Goal: Check status: Check status

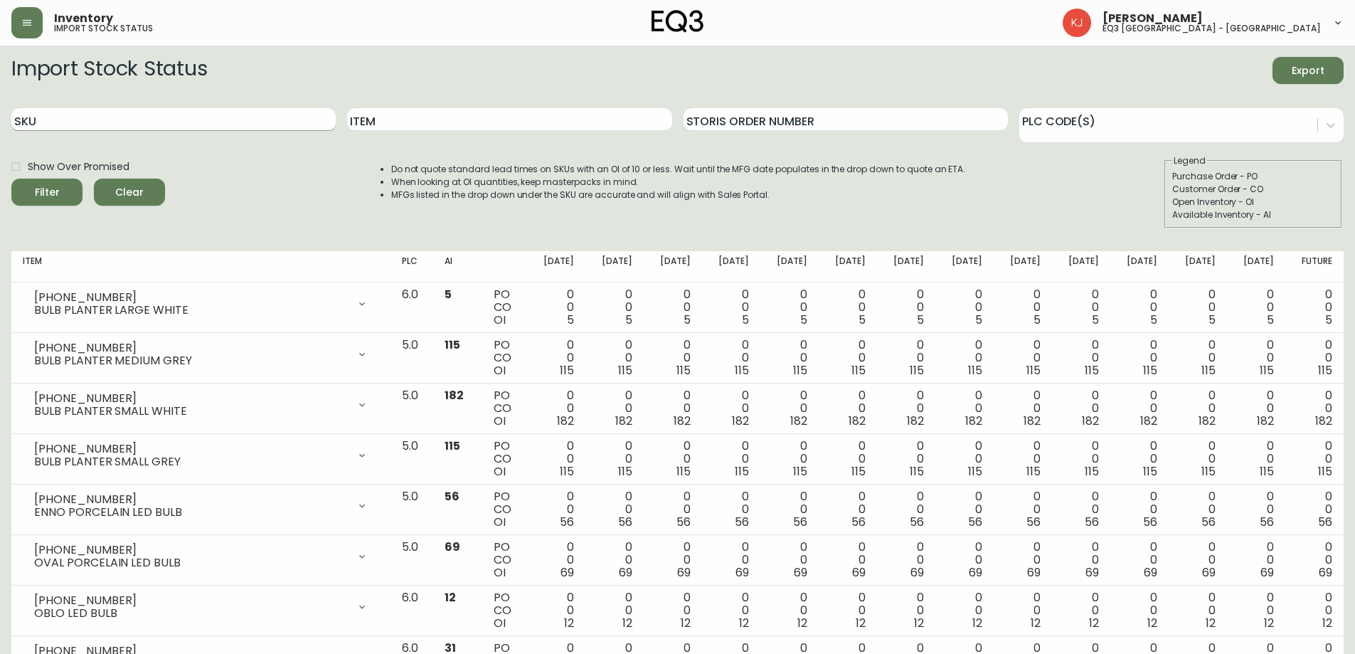
click at [136, 117] on input "SKU" at bounding box center [173, 119] width 324 height 23
click at [450, 122] on input "Item" at bounding box center [509, 119] width 324 height 23
type input "climb"
click at [11, 179] on button "Filter" at bounding box center [46, 192] width 71 height 27
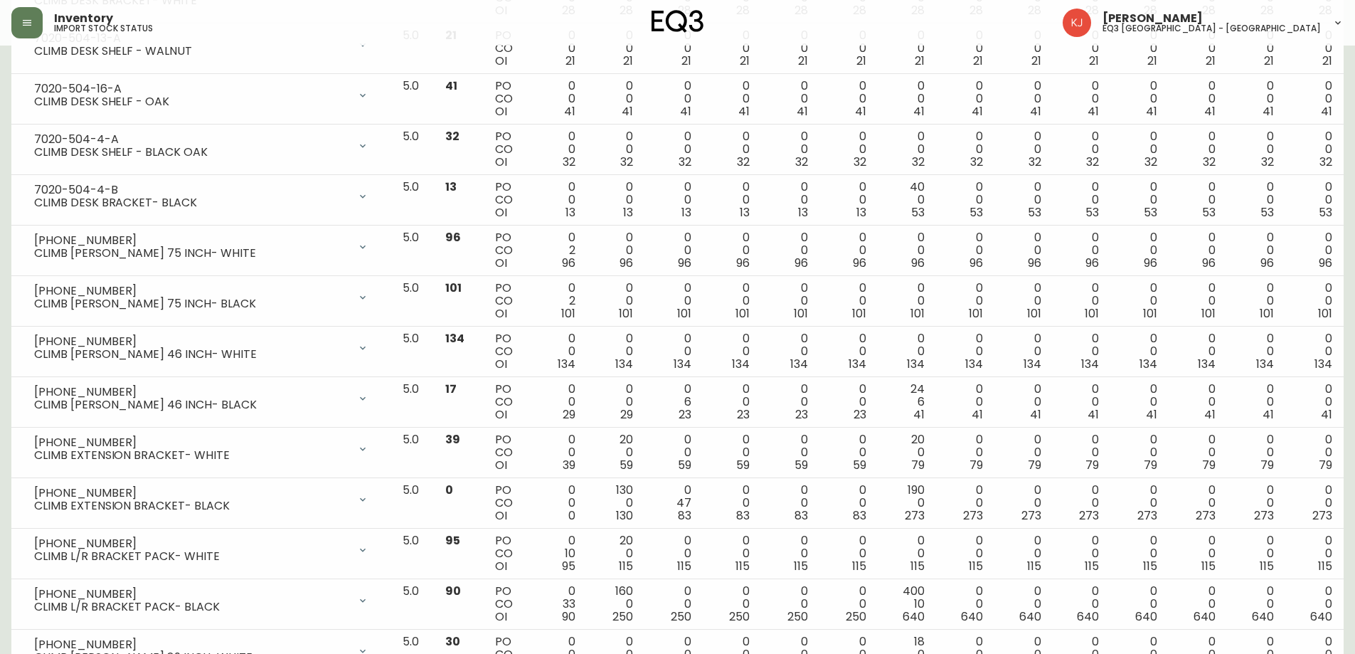
scroll to position [925, 0]
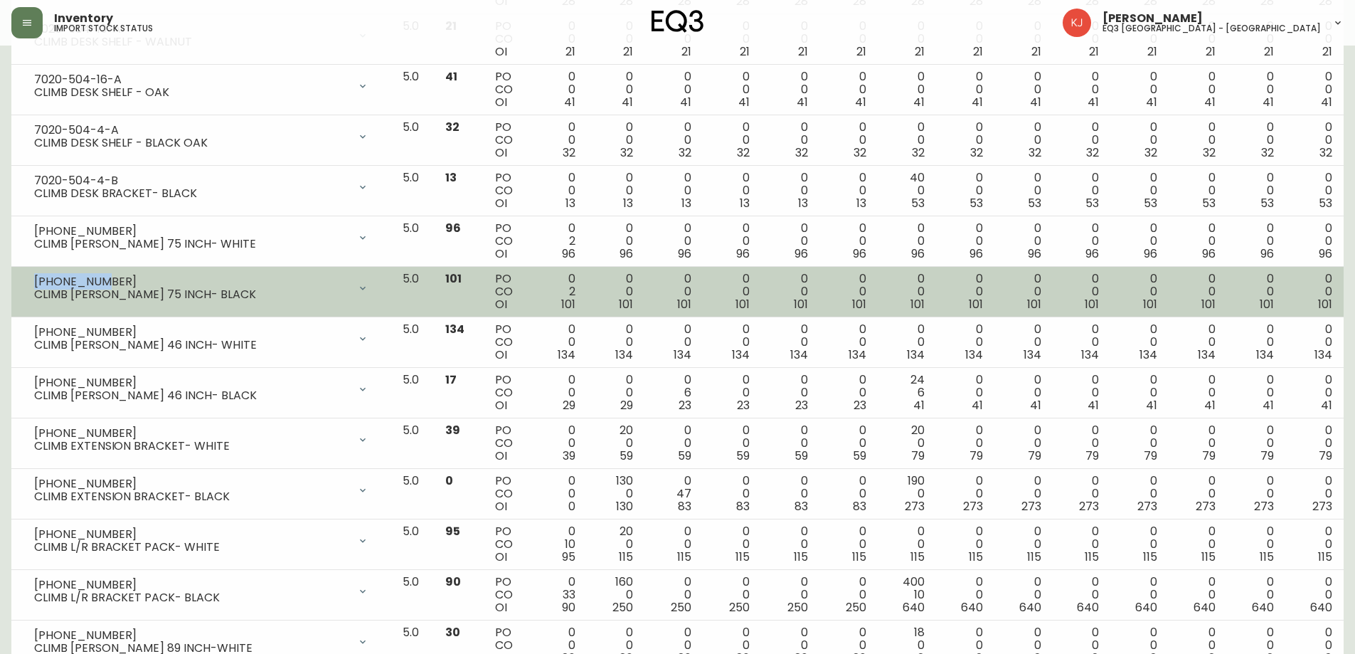
drag, startPoint x: 36, startPoint y: 280, endPoint x: 129, endPoint y: 271, distance: 92.9
click at [129, 271] on td "[PHONE_NUMBER] CLIMB [PERSON_NAME] 75 INCH- BLACK Opening Balance 103 ( [DATE] …" at bounding box center [201, 292] width 380 height 50
copy div "[PHONE_NUMBER]"
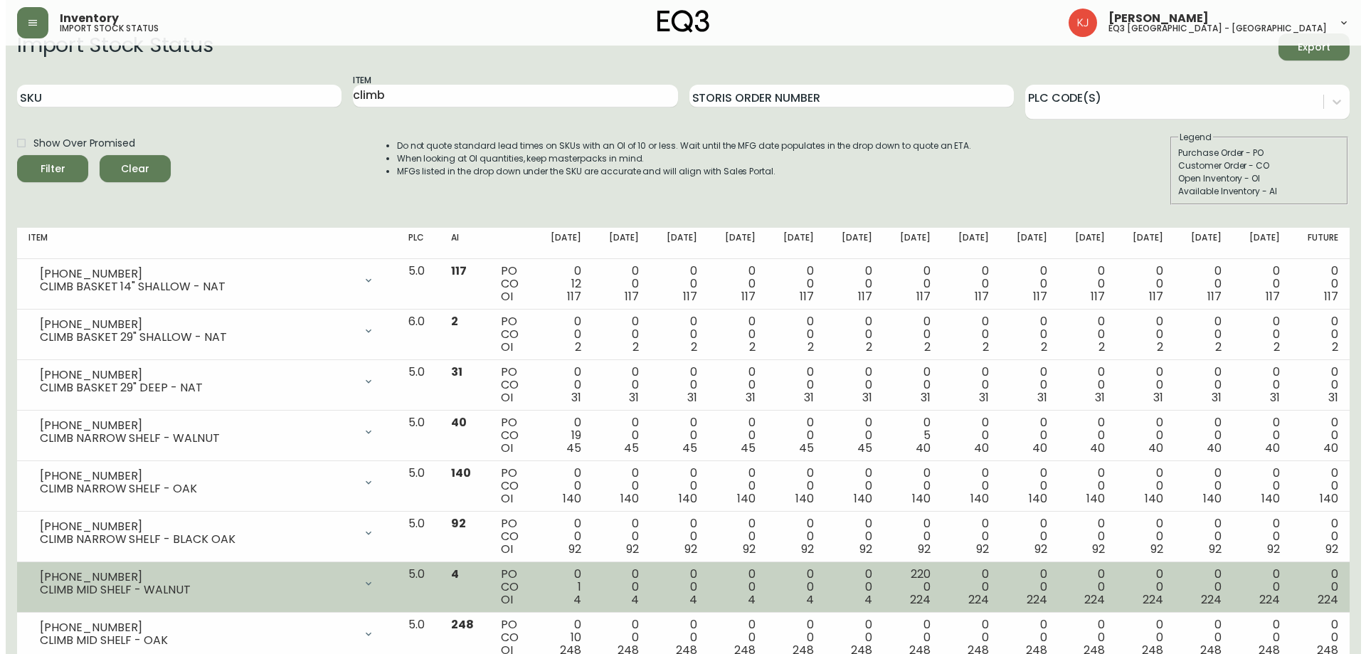
scroll to position [0, 0]
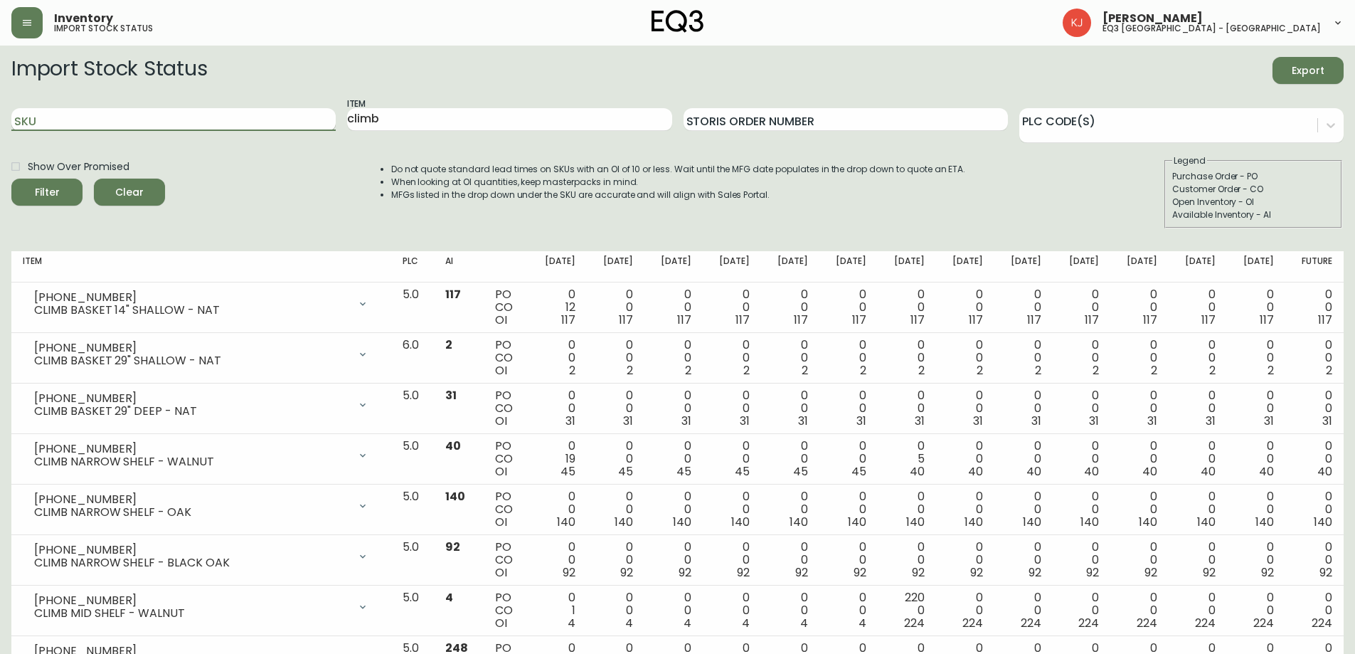
click at [290, 113] on input "SKU" at bounding box center [173, 119] width 324 height 23
paste input "[PHONE_NUMBER]"
type input "[PHONE_NUMBER]"
drag, startPoint x: 423, startPoint y: 122, endPoint x: 329, endPoint y: 115, distance: 94.8
click at [329, 115] on div "SKU [PHONE_NUMBER] Item climb Storis Order Number PLC Code(s)" at bounding box center [677, 120] width 1332 height 46
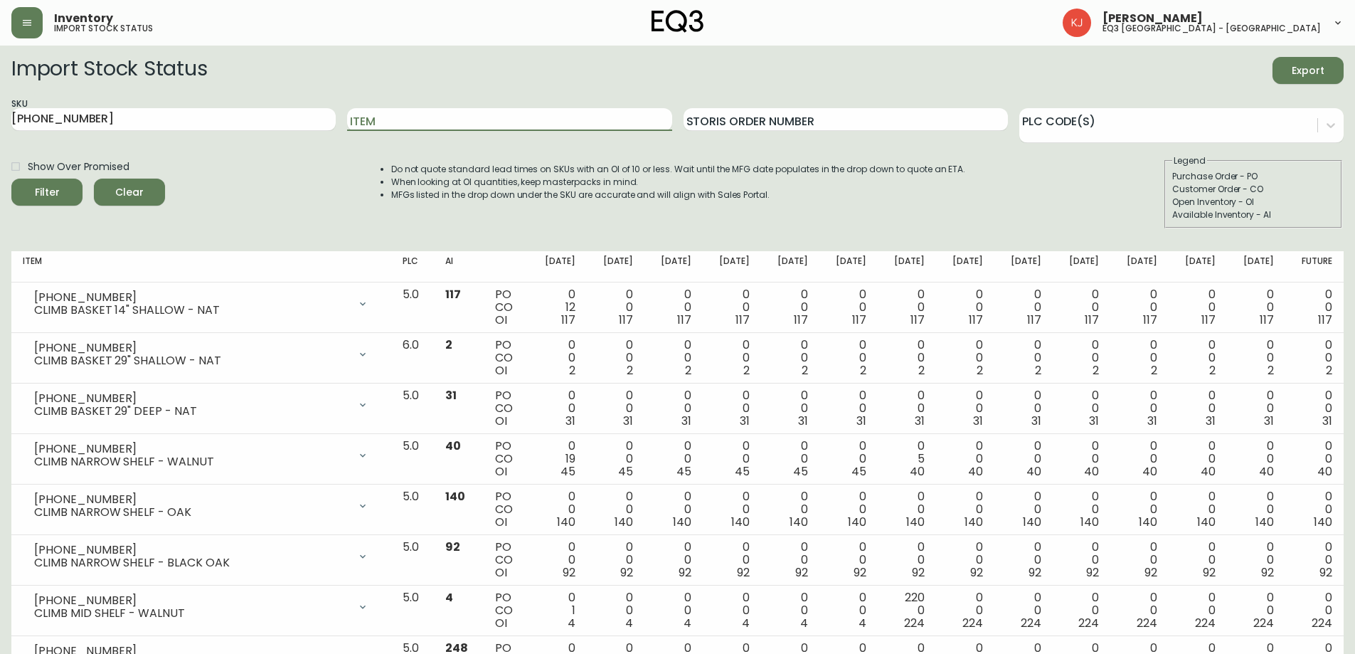
click at [11, 179] on button "Filter" at bounding box center [46, 192] width 71 height 27
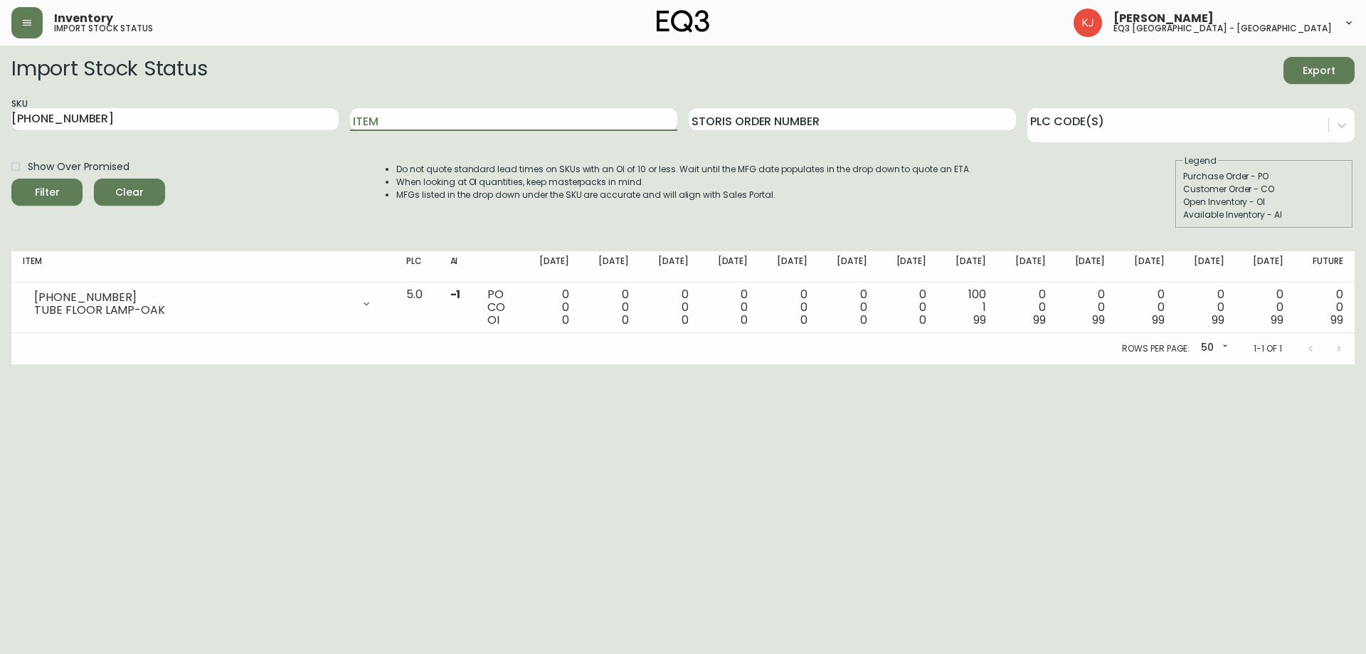
click at [196, 102] on div "SKU [PHONE_NUMBER]" at bounding box center [174, 120] width 327 height 46
click at [190, 113] on input "[PHONE_NUMBER]" at bounding box center [174, 119] width 327 height 23
click at [188, 131] on div "SKU [PHONE_NUMBER]" at bounding box center [174, 120] width 327 height 46
click at [186, 114] on input "[PHONE_NUMBER]" at bounding box center [174, 119] width 327 height 23
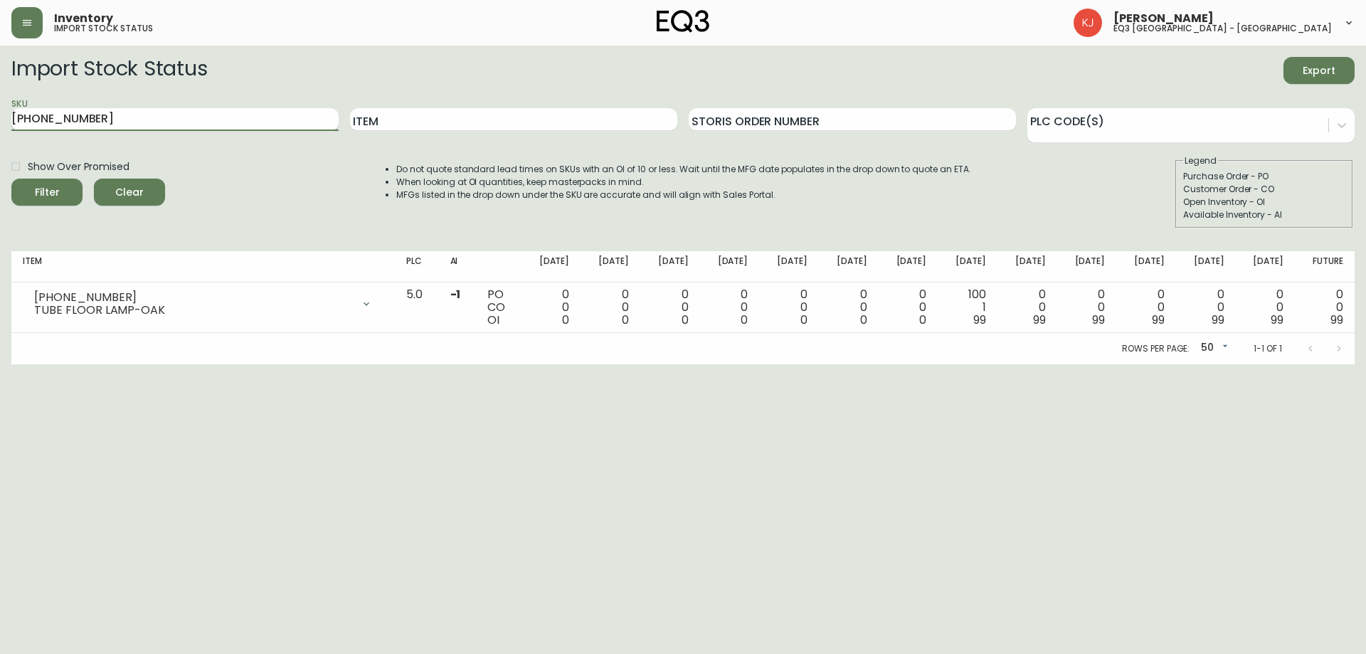
click at [186, 114] on input "[PHONE_NUMBER]" at bounding box center [174, 119] width 327 height 23
paste input "8"
type input "[PHONE_NUMBER]"
click at [11, 179] on button "Filter" at bounding box center [46, 192] width 71 height 27
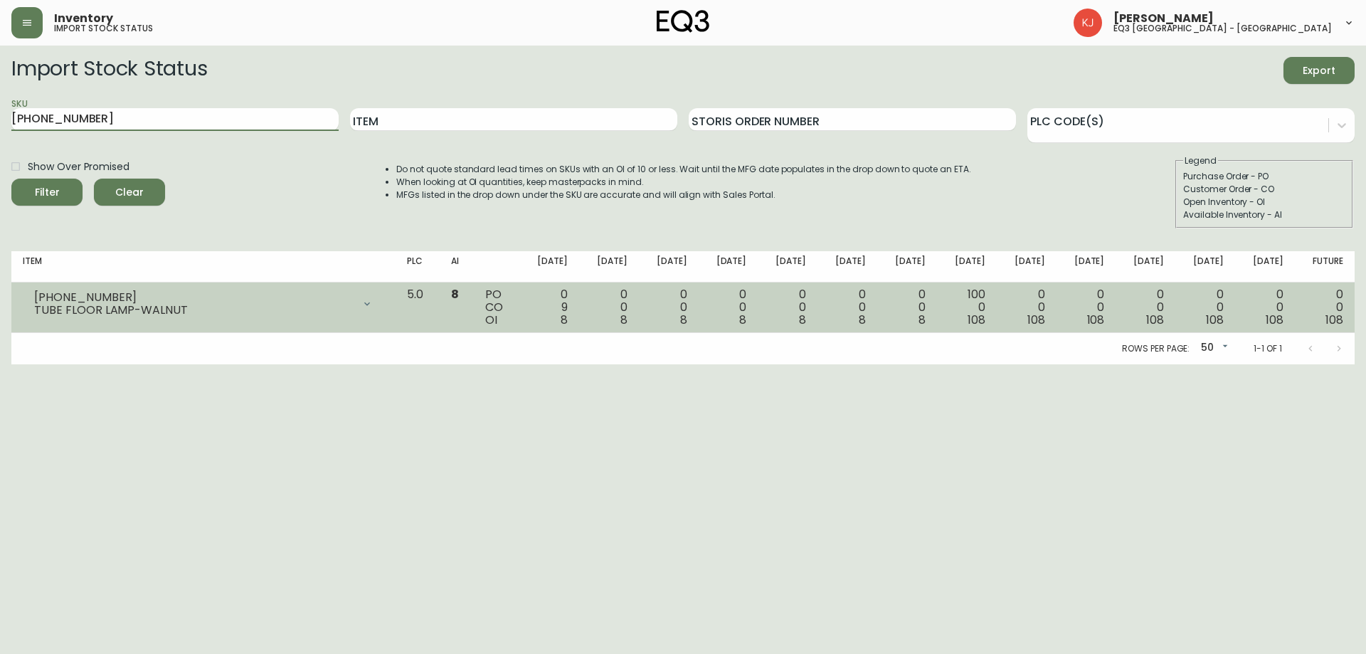
click at [568, 313] on div "0 9 8" at bounding box center [549, 307] width 37 height 38
click at [639, 323] on td "0 0 8" at bounding box center [609, 307] width 60 height 50
drag, startPoint x: 587, startPoint y: 309, endPoint x: 592, endPoint y: 327, distance: 19.3
click at [568, 326] on div "0 9 8" at bounding box center [549, 307] width 37 height 38
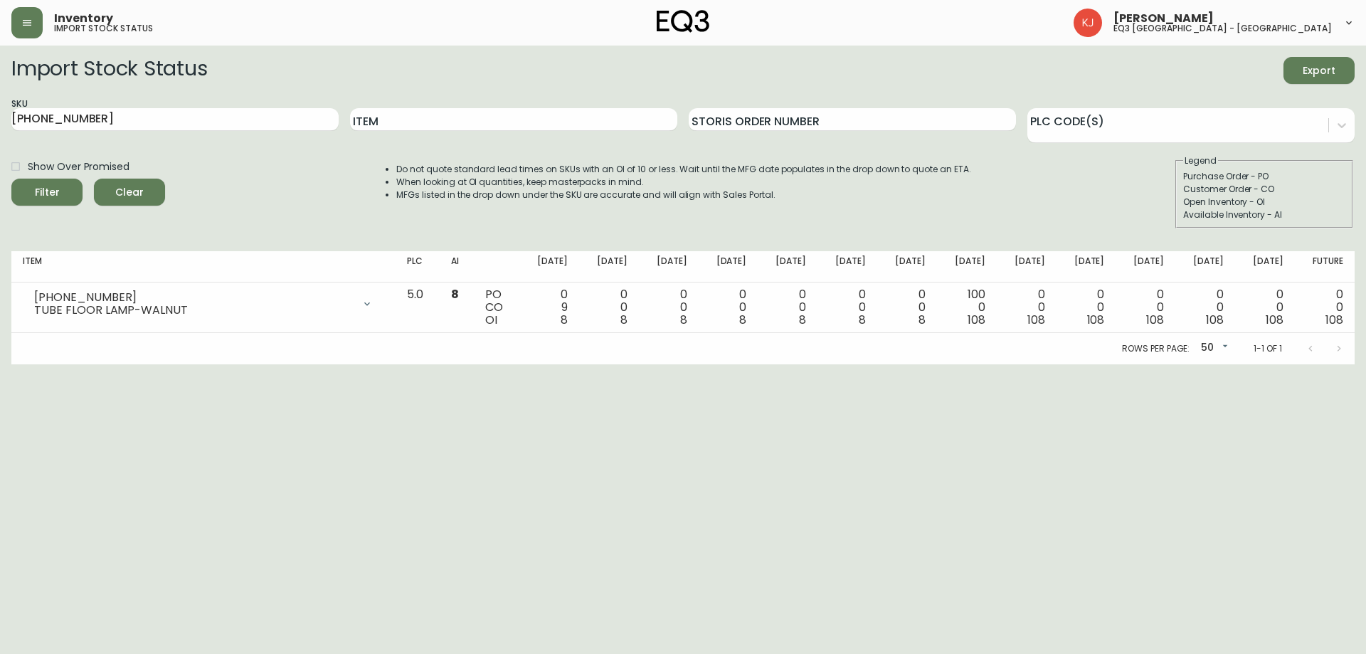
click at [627, 364] on html "Inventory import stock status [PERSON_NAME] eq3 [GEOGRAPHIC_DATA] - [GEOGRAPHIC…" at bounding box center [683, 182] width 1366 height 364
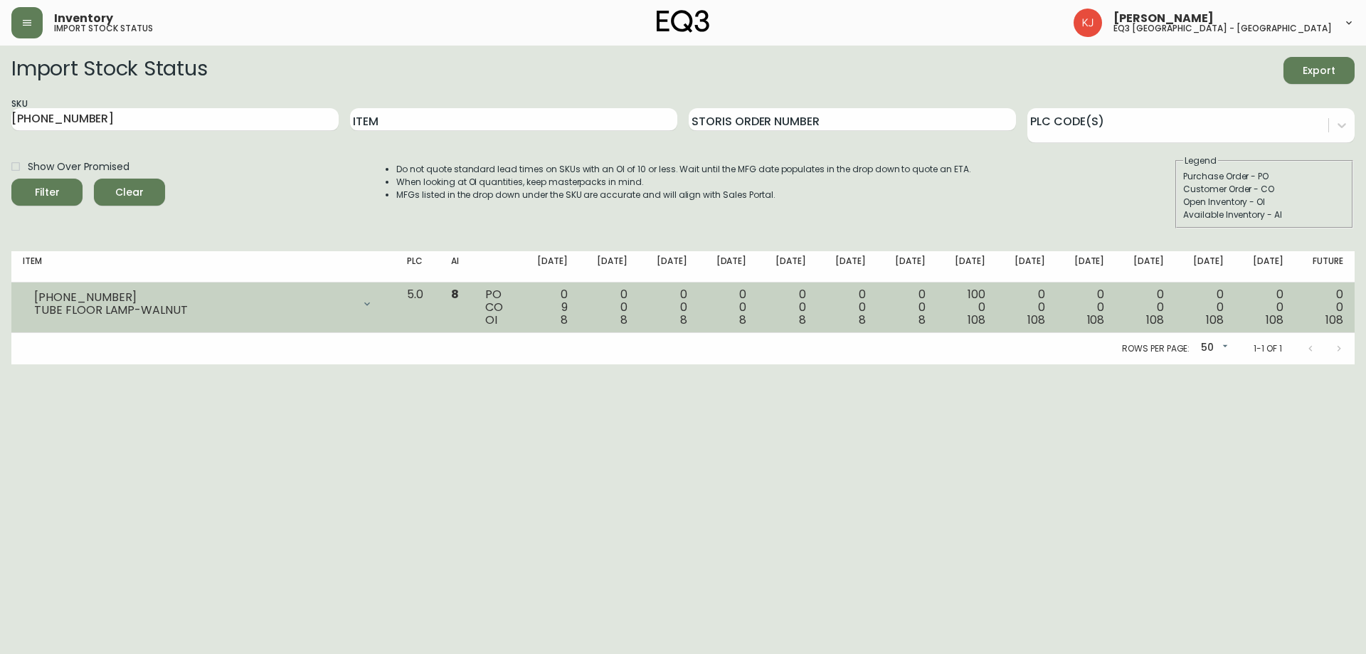
click at [36, 304] on div "TUBE FLOOR LAMP-WALNUT" at bounding box center [193, 310] width 319 height 13
click at [33, 294] on div "[PHONE_NUMBER] TUBE FLOOR LAMP-WALNUT" at bounding box center [203, 303] width 361 height 31
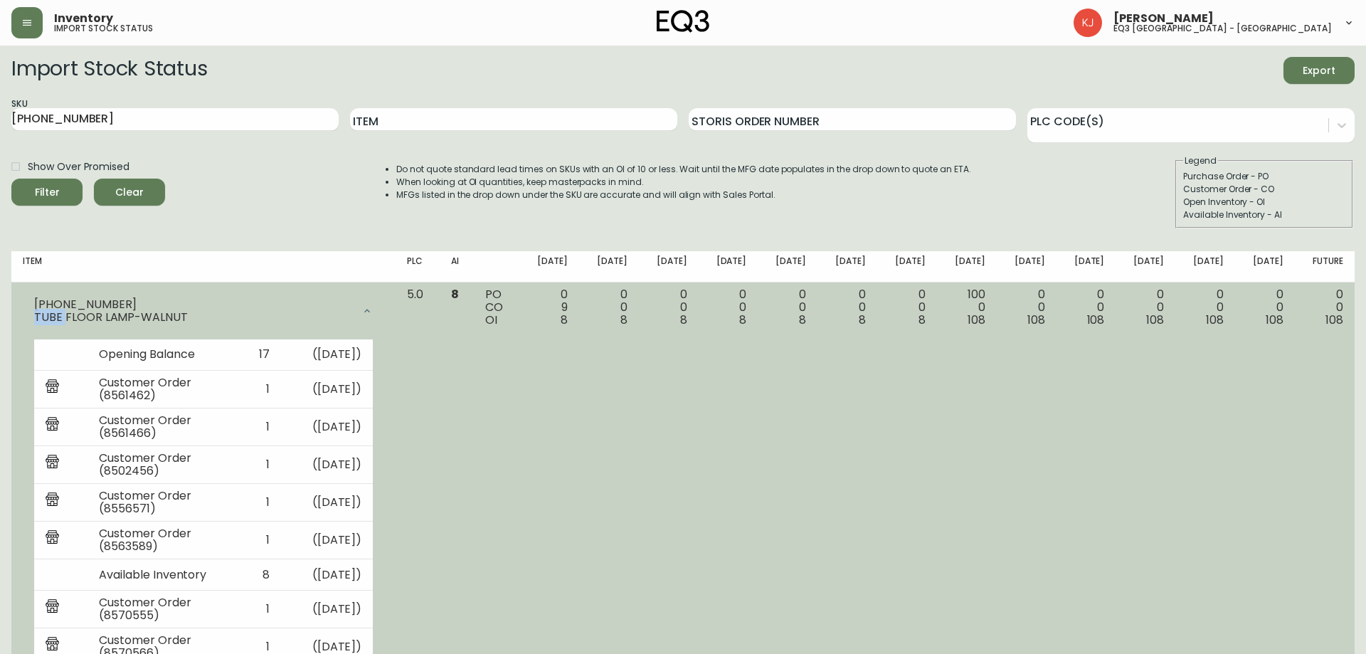
click at [33, 294] on div "[PHONE_NUMBER] TUBE FLOOR LAMP-WALNUT" at bounding box center [203, 311] width 361 height 46
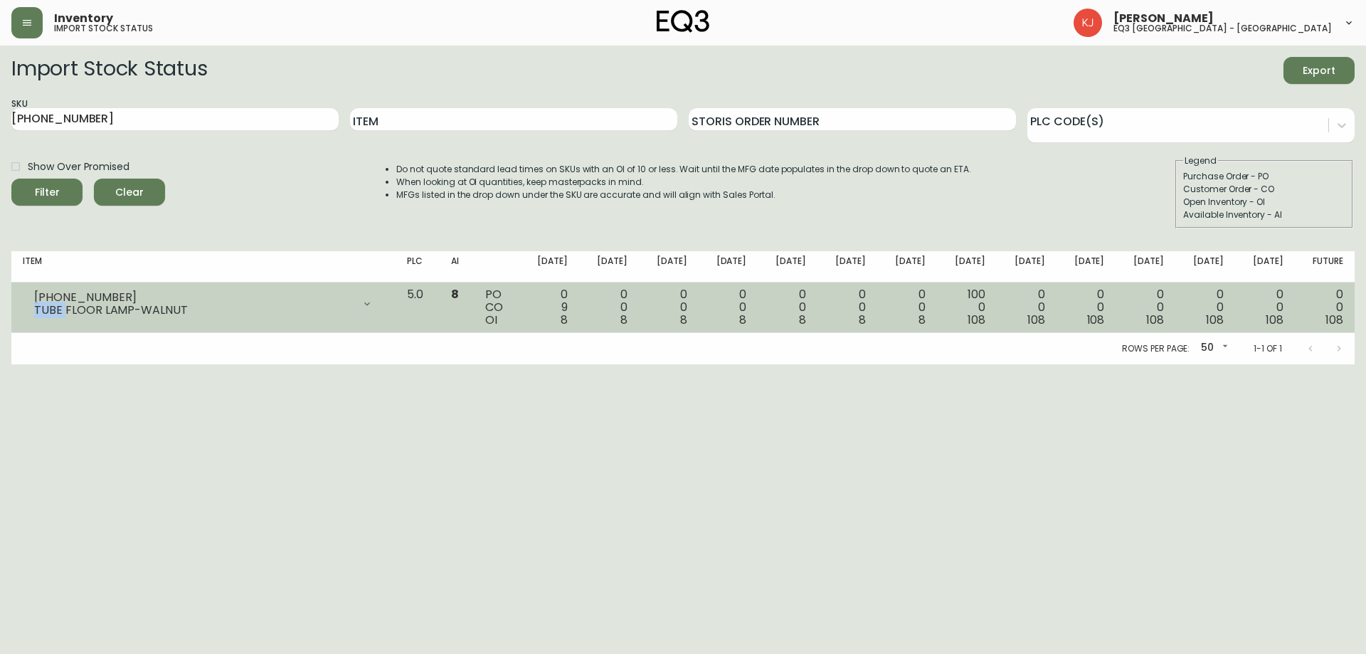
click at [30, 291] on div "[PHONE_NUMBER] TUBE FLOOR LAMP-WALNUT" at bounding box center [203, 303] width 361 height 31
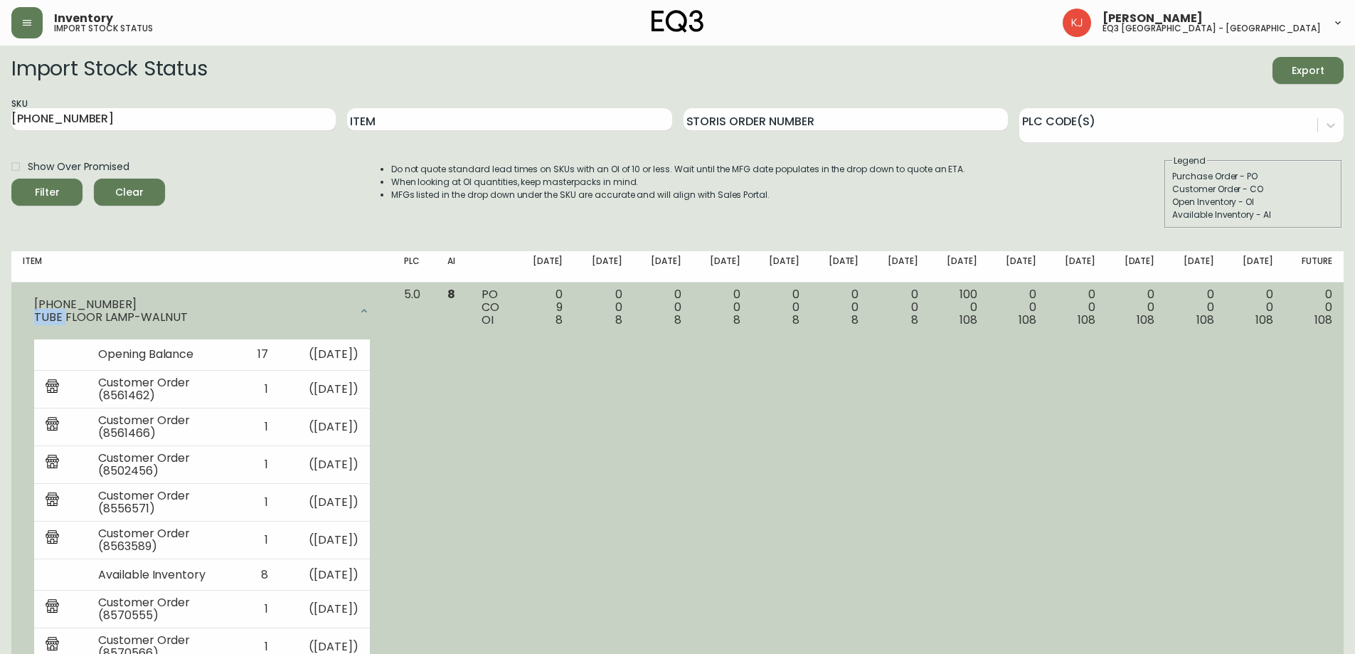
click at [43, 291] on div "[PHONE_NUMBER] TUBE FLOOR LAMP-WALNUT" at bounding box center [202, 311] width 358 height 46
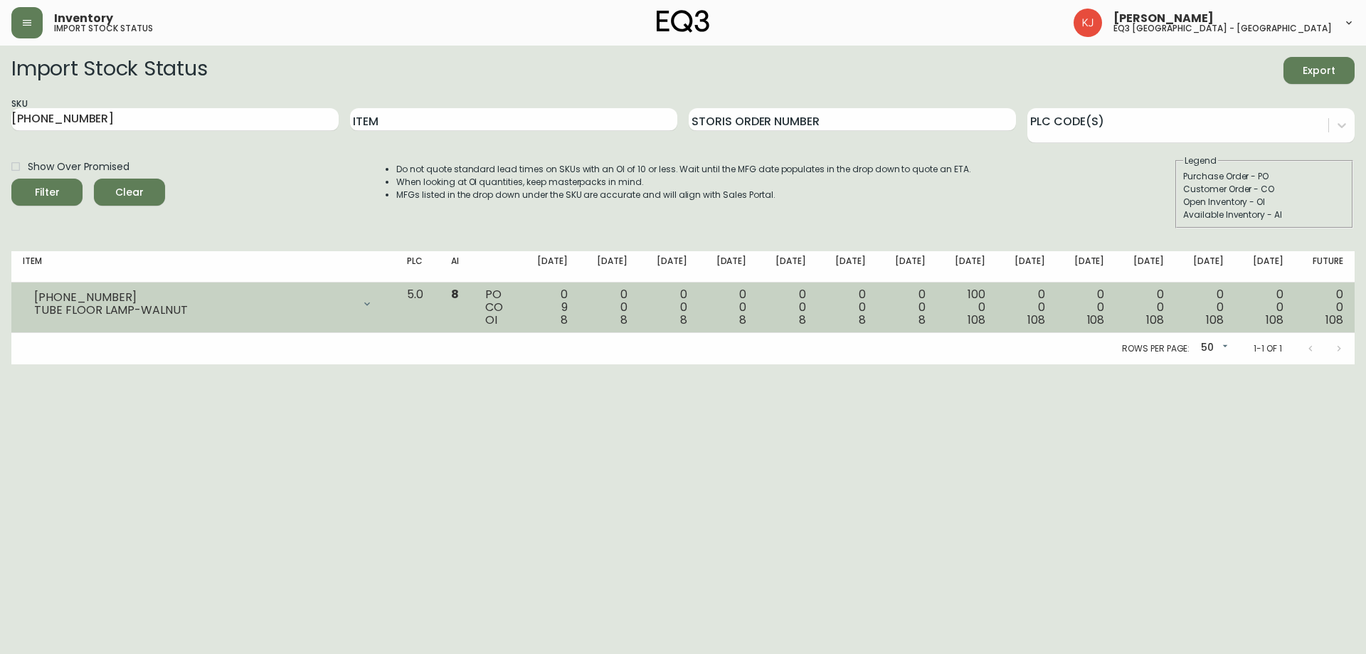
click at [92, 291] on div "[PHONE_NUMBER]" at bounding box center [193, 297] width 319 height 13
copy div "[PHONE_NUMBER]"
